Goal: Task Accomplishment & Management: Manage account settings

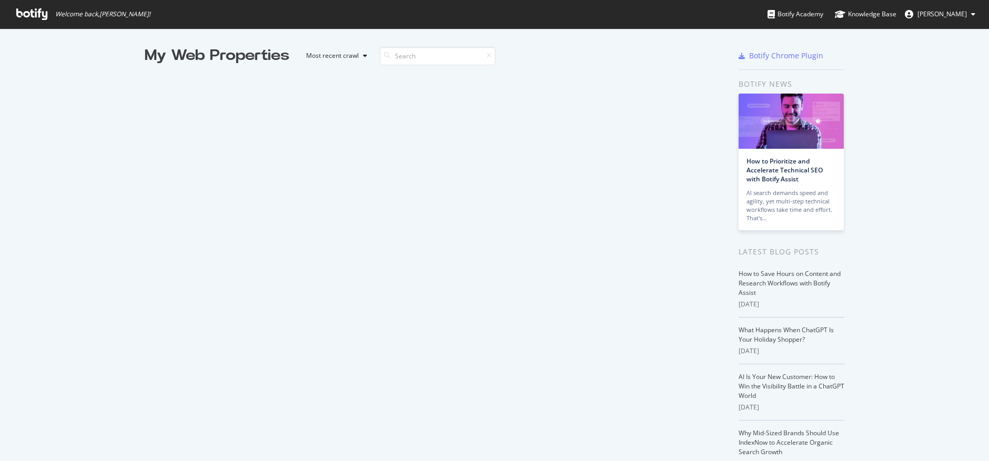
scroll to position [454, 974]
click at [949, 12] on span "[PERSON_NAME]" at bounding box center [942, 13] width 49 height 9
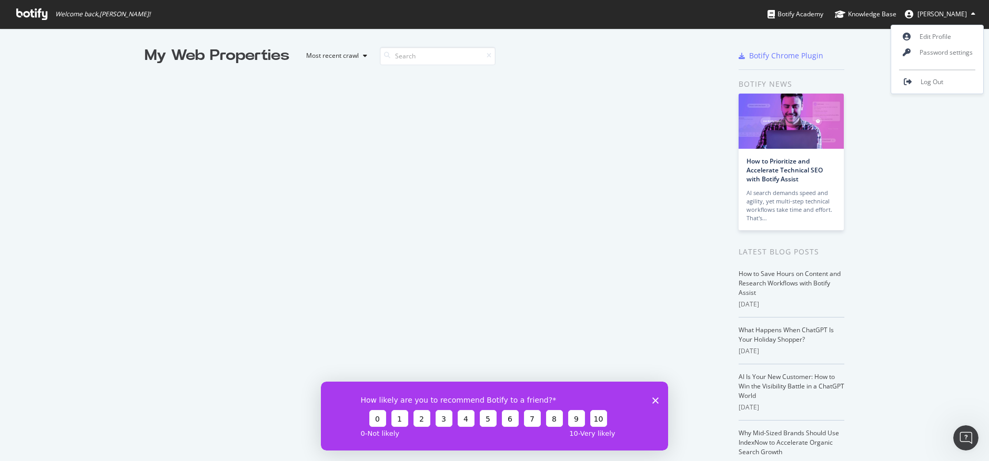
scroll to position [0, 0]
click at [934, 81] on span "Log Out" at bounding box center [932, 81] width 23 height 9
